Goal: Information Seeking & Learning: Learn about a topic

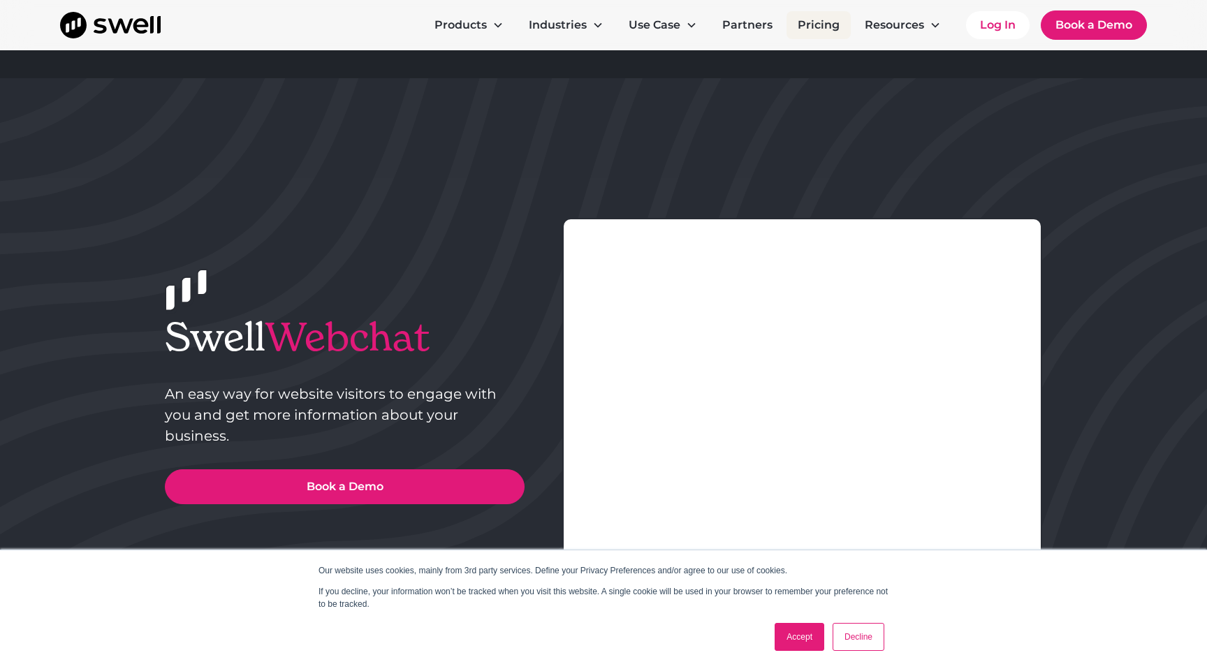
click at [815, 23] on link "Pricing" at bounding box center [819, 25] width 64 height 28
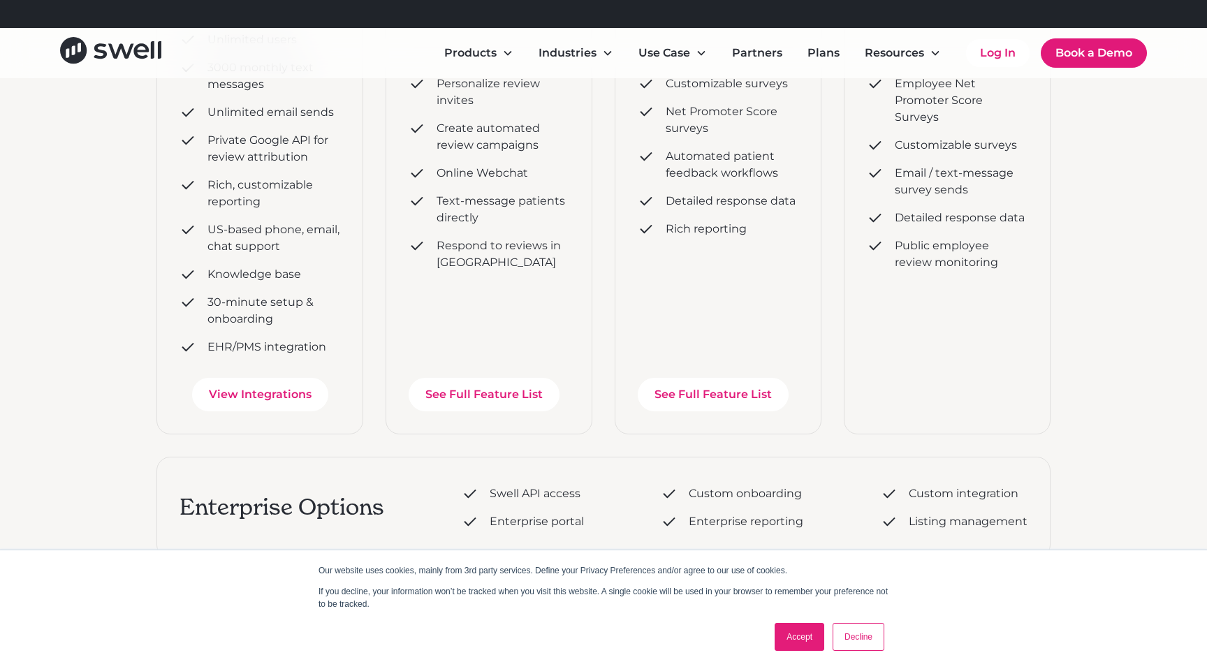
scroll to position [451, 0]
click at [508, 405] on link "See Full Feature List" at bounding box center [484, 394] width 151 height 34
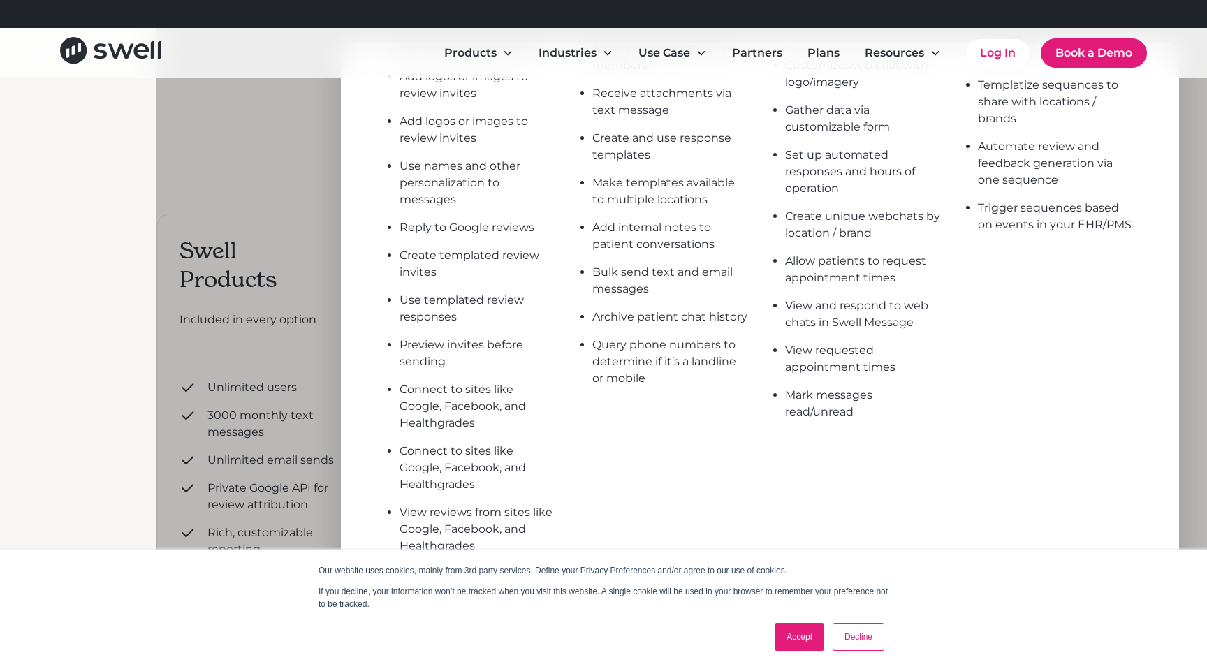
scroll to position [629, 0]
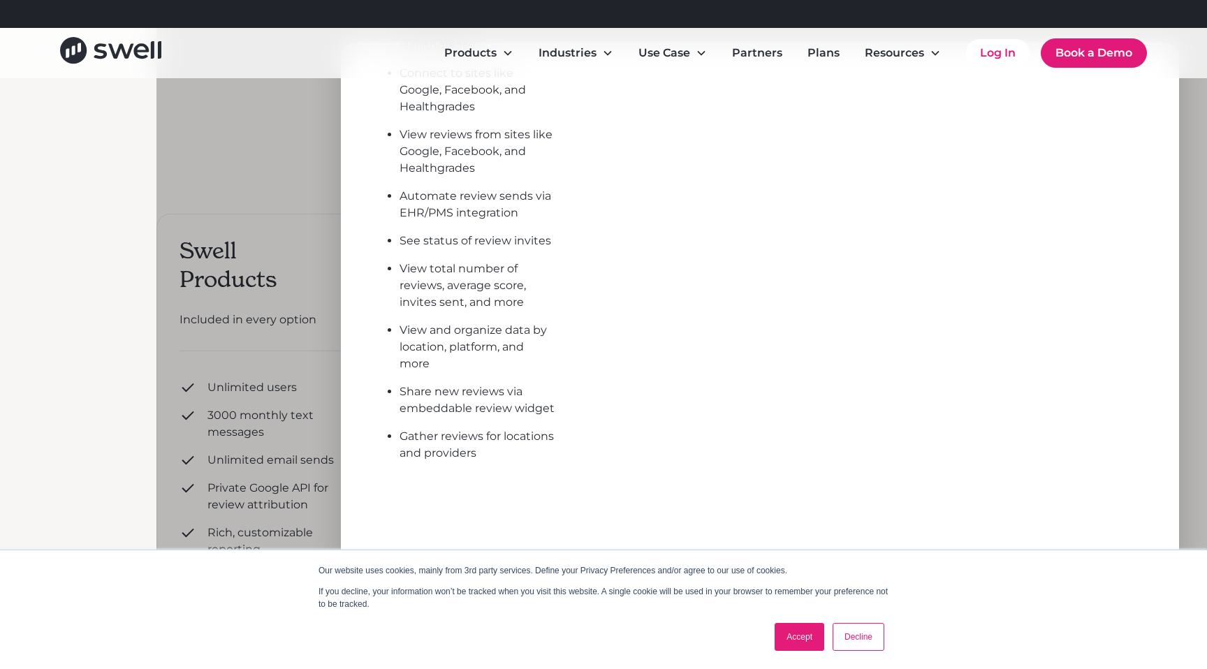
click at [287, 395] on div at bounding box center [759, 310] width 1207 height 669
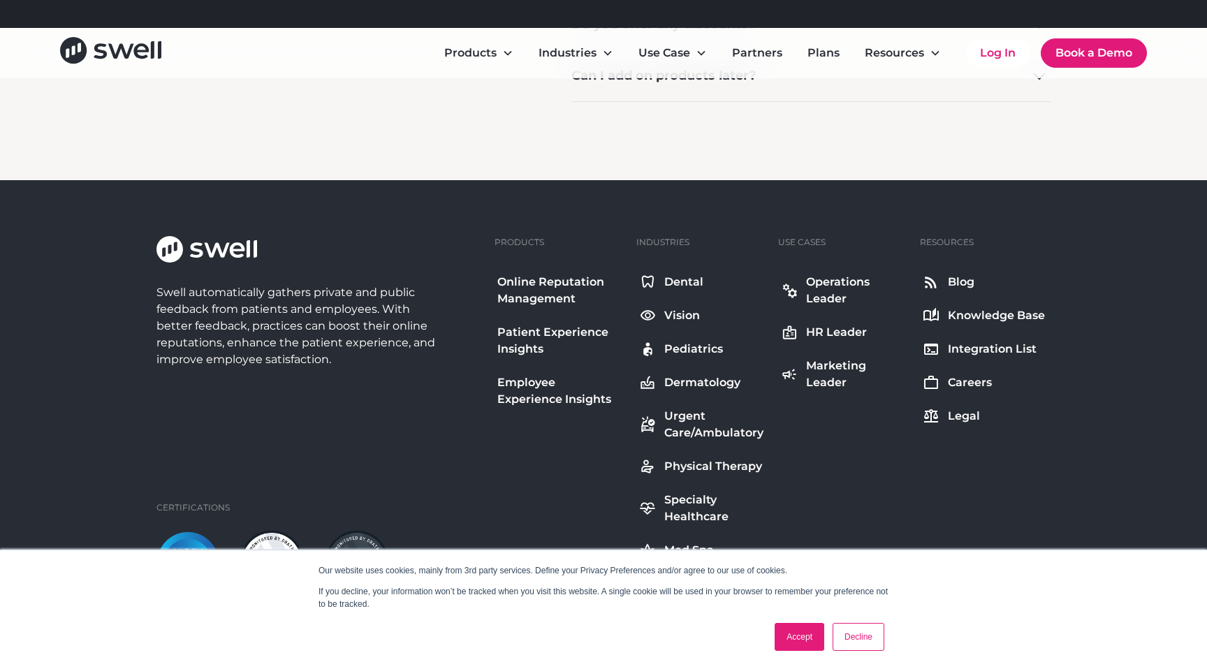
scroll to position [1666, 0]
